Goal: Task Accomplishment & Management: Use online tool/utility

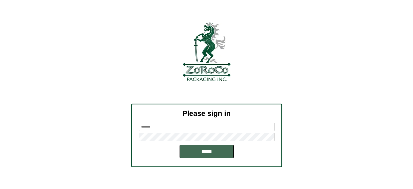
type input "********"
click at [200, 145] on input "*****" at bounding box center [207, 152] width 54 height 14
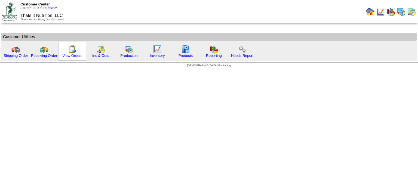
click at [77, 51] on div "View Orders" at bounding box center [72, 51] width 28 height 19
click at [75, 54] on link "View Orders" at bounding box center [72, 56] width 20 height 4
